Goal: Task Accomplishment & Management: Complete application form

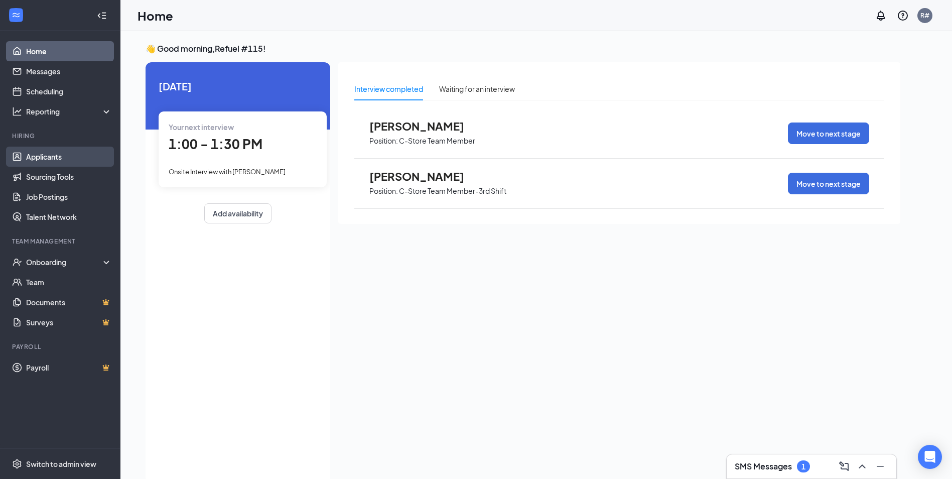
click at [64, 157] on link "Applicants" at bounding box center [69, 157] width 86 height 20
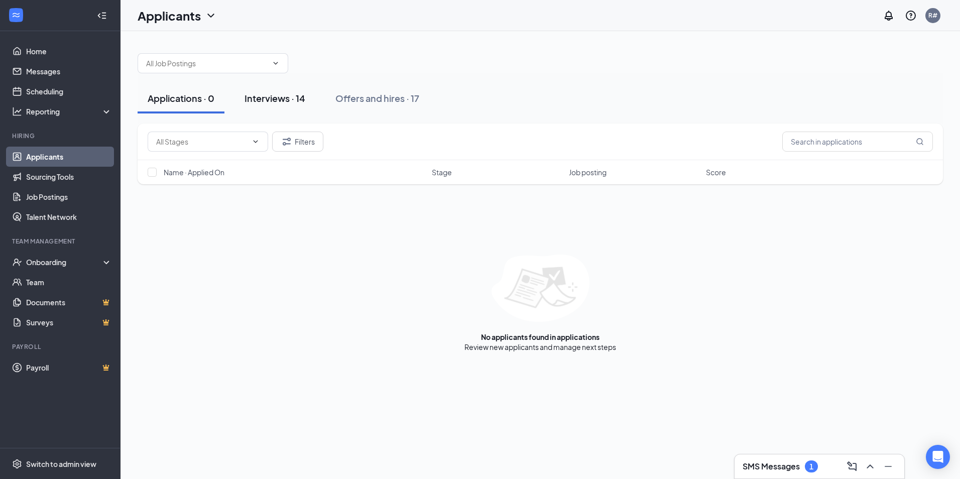
click at [281, 98] on div "Interviews · 14" at bounding box center [274, 98] width 61 height 13
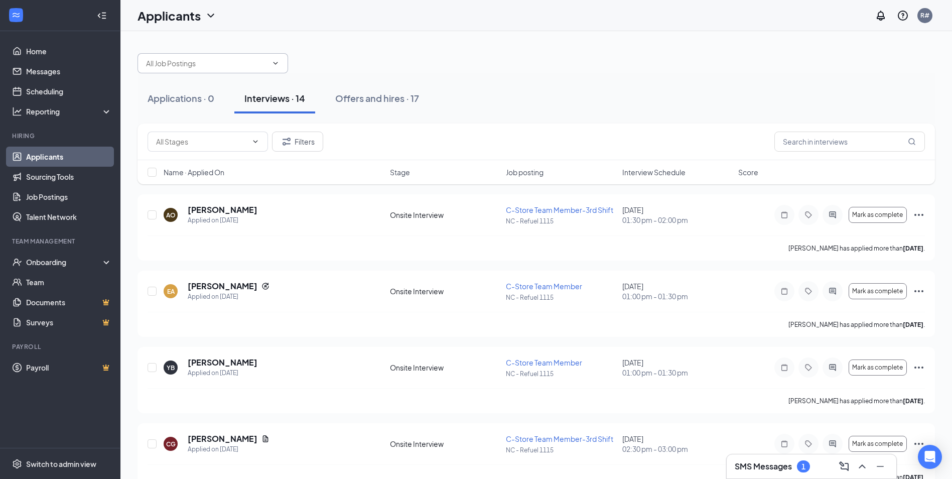
click at [274, 64] on icon "ChevronDown" at bounding box center [276, 63] width 8 height 8
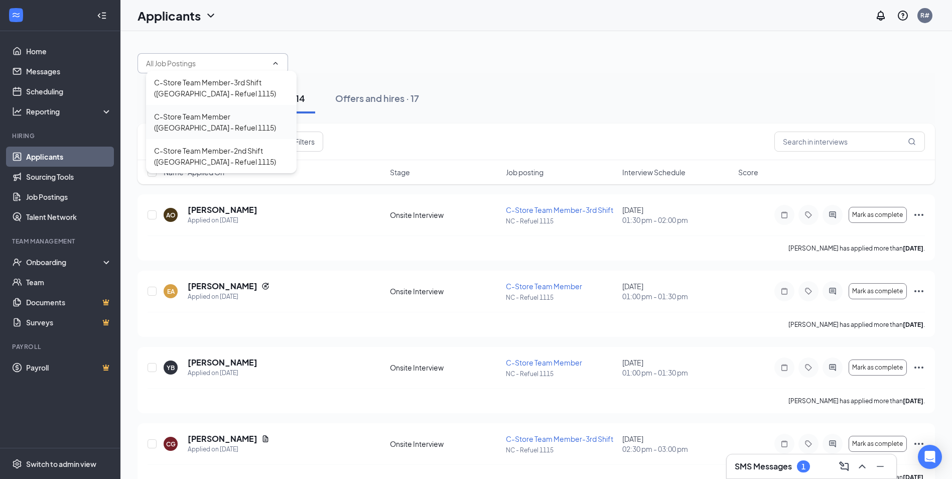
click at [217, 109] on div "C-Store Team Member ([GEOGRAPHIC_DATA] - Refuel 1115)" at bounding box center [221, 122] width 151 height 34
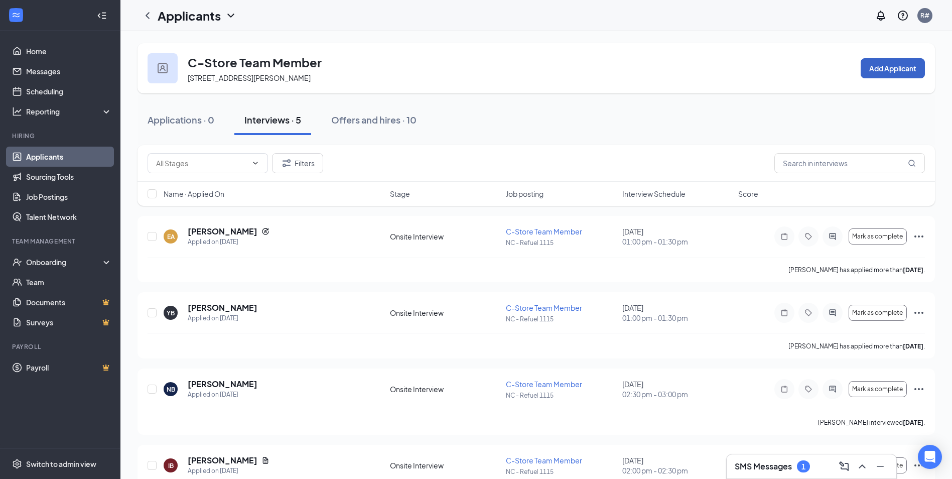
click at [889, 70] on button "Add Applicant" at bounding box center [893, 68] width 64 height 20
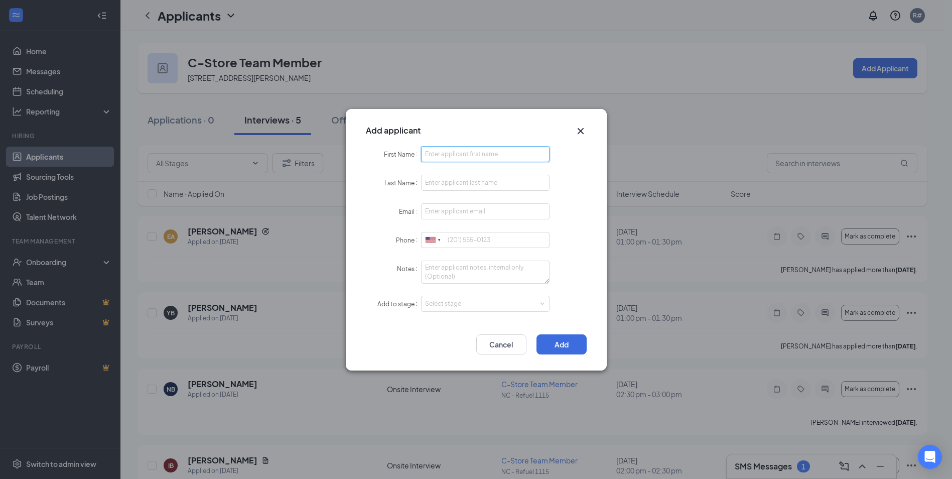
click at [448, 149] on input "First Name" at bounding box center [485, 154] width 129 height 16
type input "[PERSON_NAME]"
type input "[EMAIL_ADDRESS][DOMAIN_NAME]"
click at [464, 241] on input "Phone" at bounding box center [485, 240] width 129 height 16
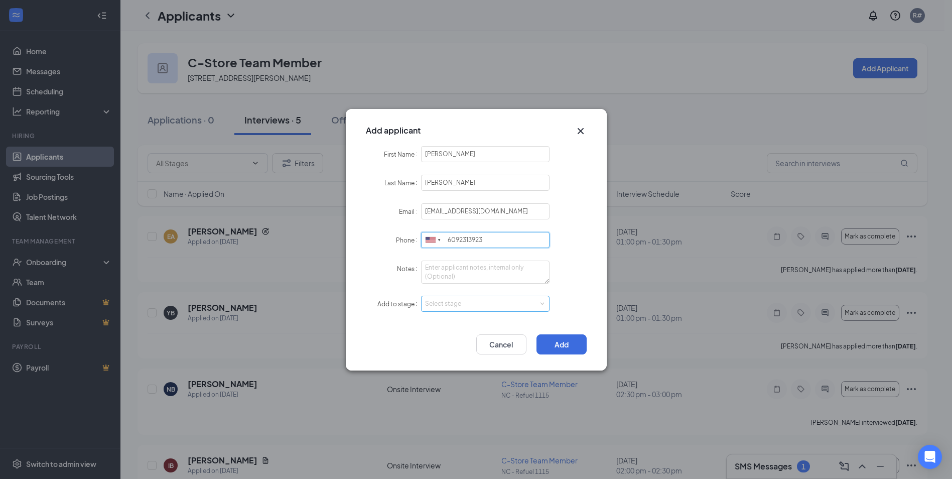
type input "6092313923"
click at [540, 303] on span at bounding box center [542, 303] width 5 height 5
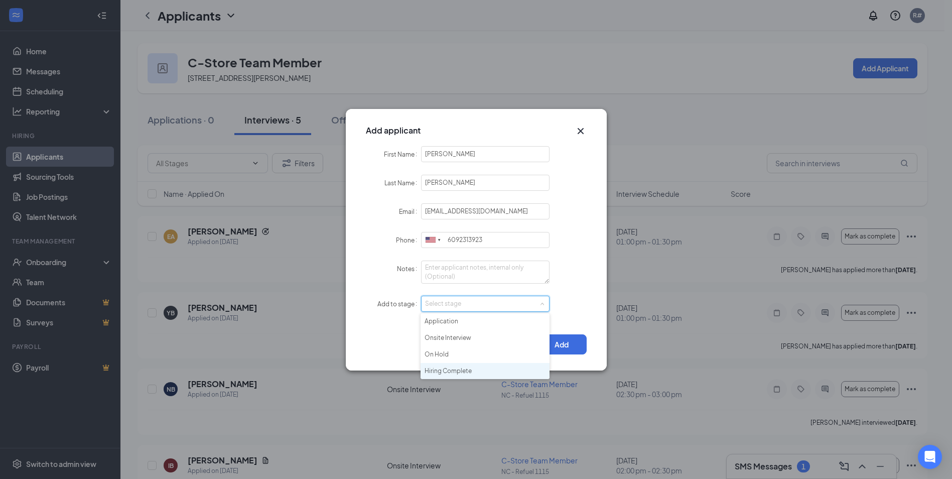
click at [444, 372] on li "Hiring Complete" at bounding box center [485, 371] width 129 height 17
click at [568, 342] on button "Add" at bounding box center [562, 344] width 50 height 20
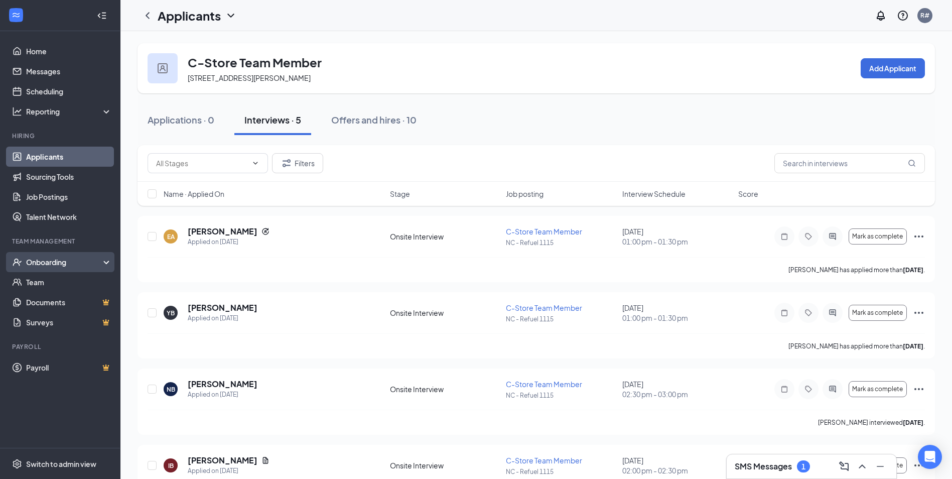
click at [46, 267] on div "Onboarding" at bounding box center [64, 262] width 77 height 10
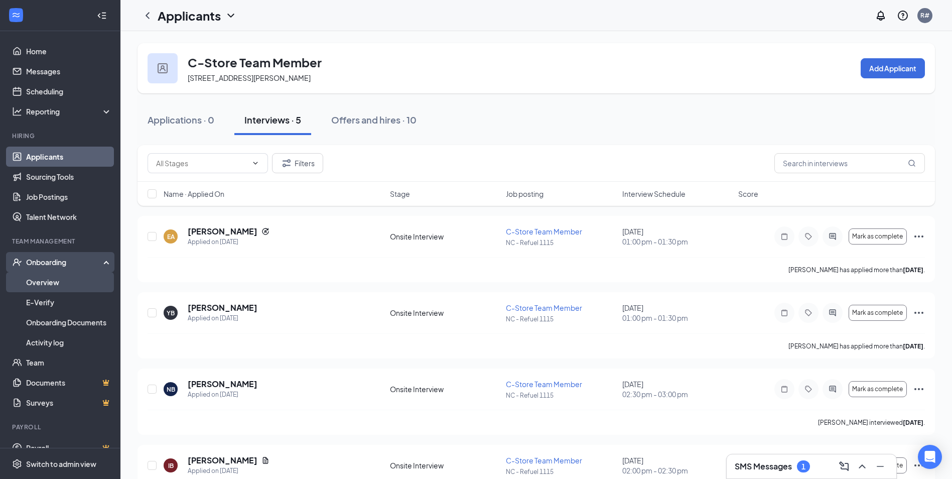
click at [46, 287] on link "Overview" at bounding box center [69, 282] width 86 height 20
